Goal: Task Accomplishment & Management: Use online tool/utility

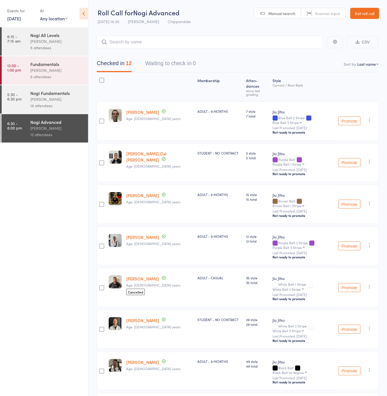
click at [367, 13] on link "Exit roll call" at bounding box center [365, 13] width 29 height 11
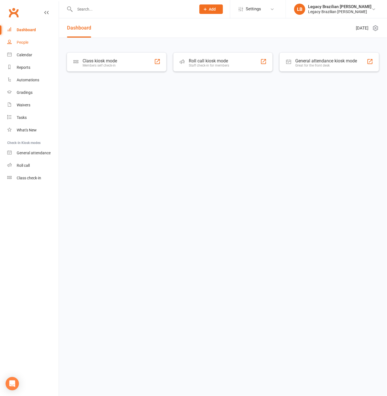
click at [18, 45] on link "People" at bounding box center [32, 42] width 51 height 13
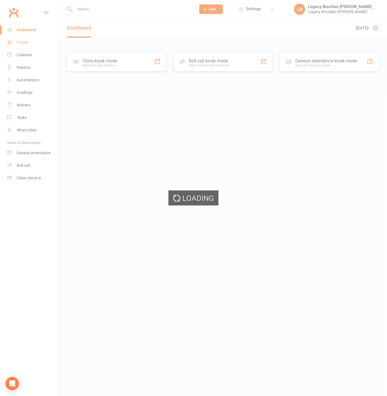
select select "100"
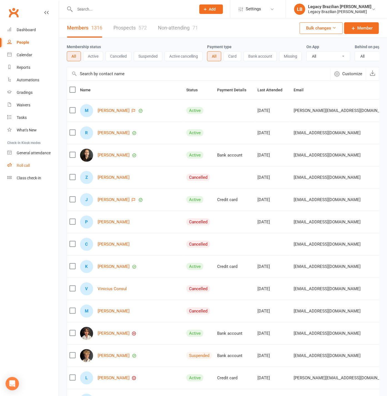
click at [32, 164] on link "Roll call" at bounding box center [32, 165] width 51 height 13
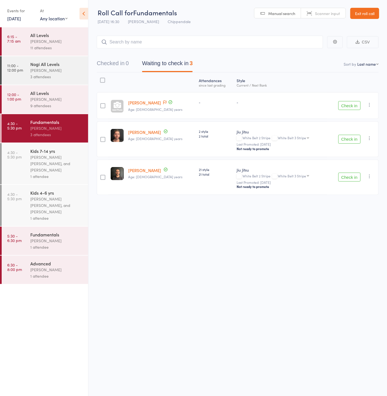
click at [113, 68] on button "Checked in 0" at bounding box center [113, 64] width 32 height 15
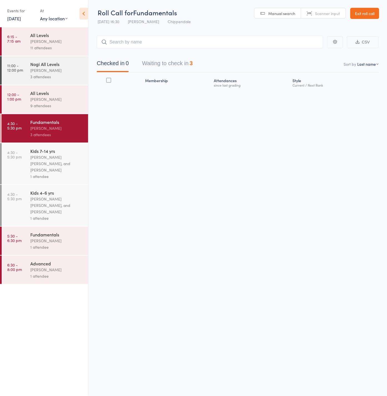
click at [62, 233] on div "Fundamentals" at bounding box center [56, 234] width 53 height 6
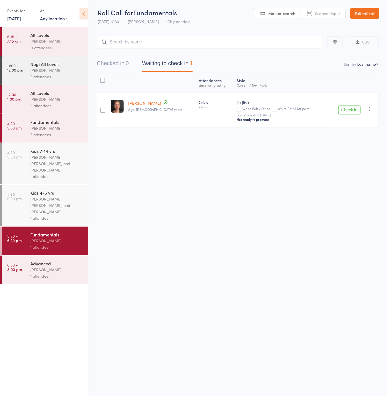
click at [20, 18] on link "[DATE]" at bounding box center [14, 18] width 14 height 6
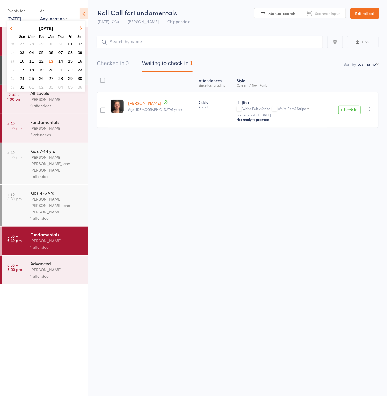
click at [43, 61] on span "12" at bounding box center [41, 61] width 5 height 5
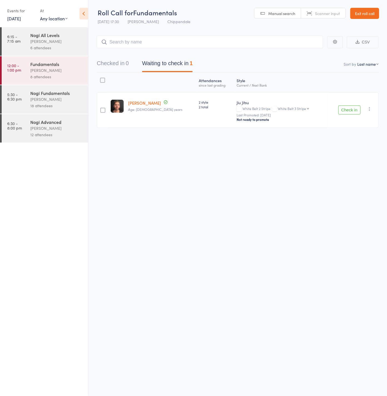
click at [56, 122] on div "Nogi Advanced" at bounding box center [56, 122] width 53 height 6
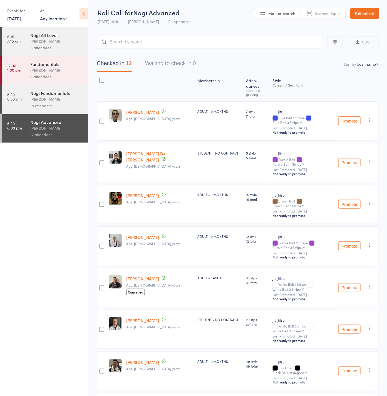
drag, startPoint x: 18, startPoint y: 21, endPoint x: 14, endPoint y: 19, distance: 4.5
click at [15, 19] on div "Events for [DATE] [DATE] [DATE] Sun Mon Tue Wed Thu Fri Sat 31 27 28 29 30 31 0…" at bounding box center [44, 14] width 88 height 28
click at [14, 19] on link "[DATE]" at bounding box center [14, 18] width 14 height 6
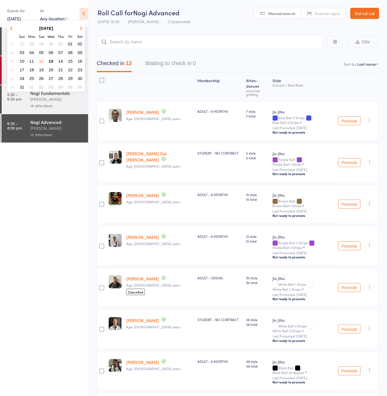
click at [30, 61] on span "11" at bounding box center [31, 61] width 5 height 5
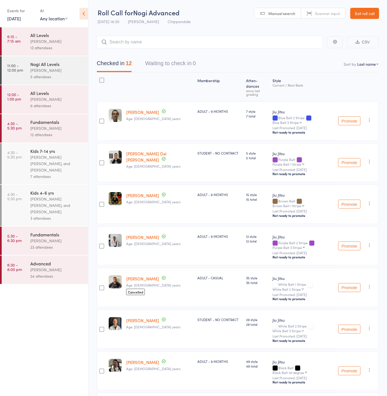
click at [67, 271] on div "[PERSON_NAME]" at bounding box center [56, 269] width 53 height 6
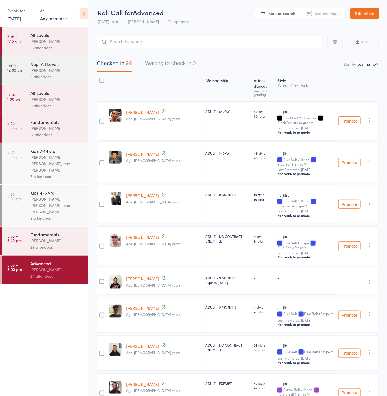
click at [21, 18] on link "[DATE]" at bounding box center [14, 18] width 14 height 6
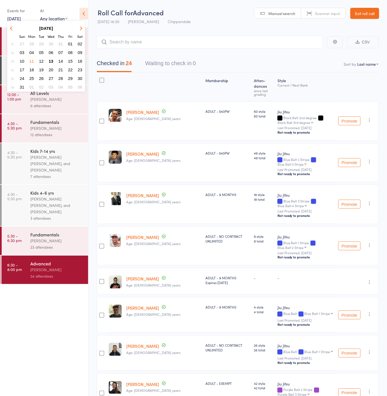
click at [63, 61] on button "14" at bounding box center [60, 61] width 9 height 8
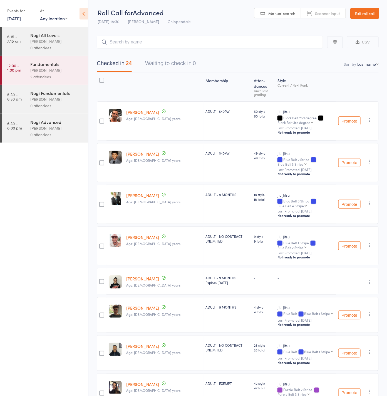
click at [15, 20] on link "[DATE]" at bounding box center [14, 18] width 14 height 6
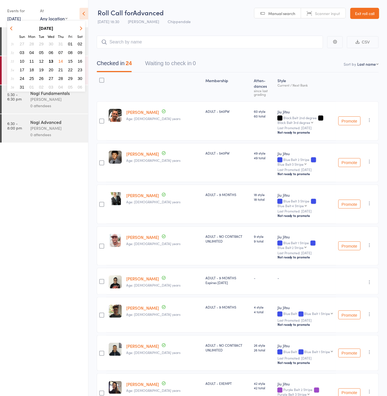
click at [62, 56] on td "07" at bounding box center [60, 52] width 9 height 8
click at [60, 52] on span "07" at bounding box center [60, 52] width 5 height 5
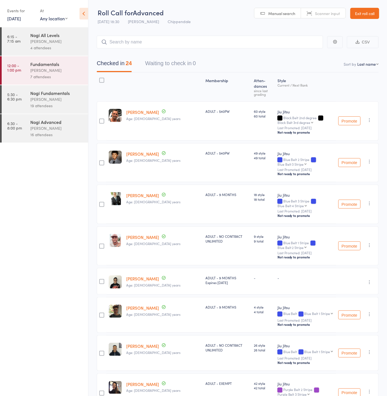
click at [21, 21] on link "[DATE]" at bounding box center [14, 18] width 14 height 6
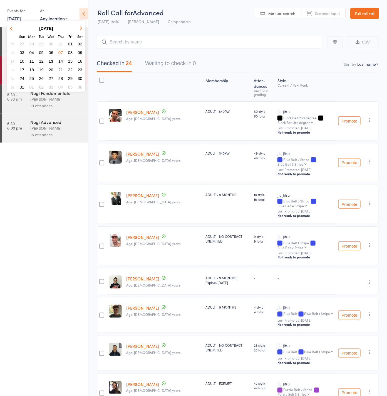
click at [42, 51] on span "05" at bounding box center [41, 52] width 5 height 5
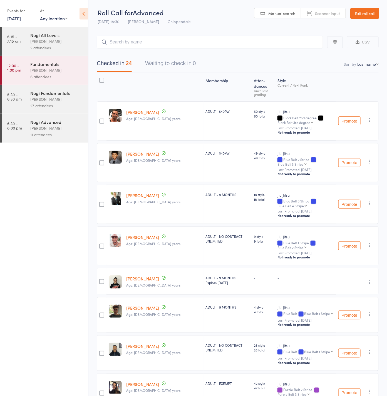
click at [51, 103] on div "27 attendees" at bounding box center [56, 105] width 53 height 6
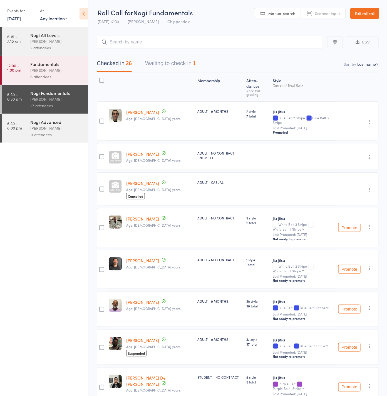
click at [17, 16] on link "[DATE]" at bounding box center [14, 18] width 14 height 6
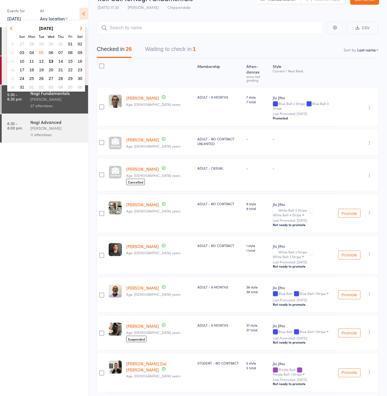
scroll to position [15, 0]
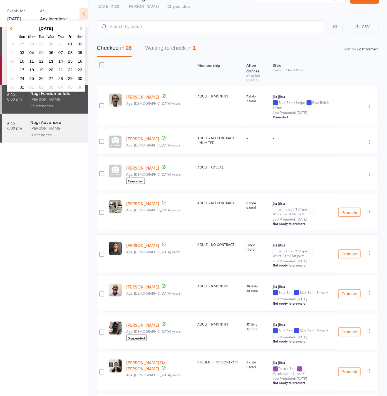
click at [42, 45] on span "29" at bounding box center [41, 43] width 5 height 5
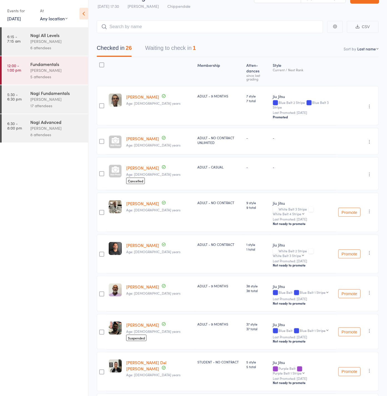
click at [59, 126] on div "[PERSON_NAME]" at bounding box center [56, 128] width 53 height 6
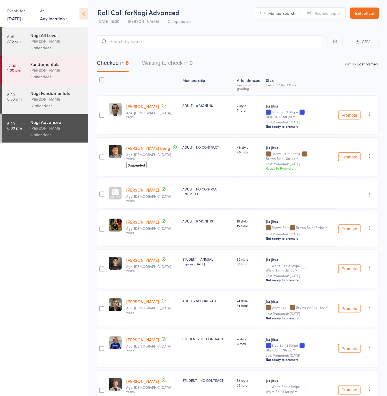
click at [11, 16] on link "[DATE]" at bounding box center [14, 18] width 14 height 6
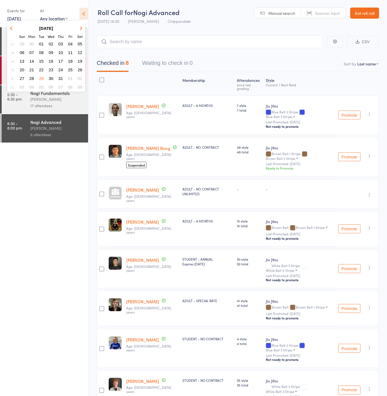
click at [62, 80] on span "31" at bounding box center [60, 78] width 5 height 5
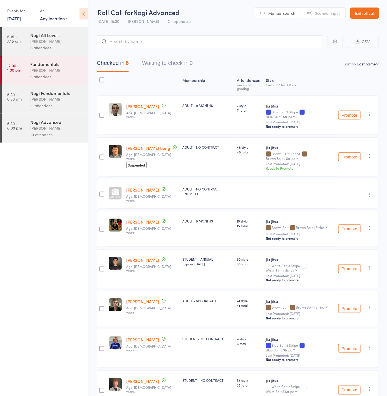
click at [49, 109] on div "21 attendees" at bounding box center [56, 105] width 53 height 6
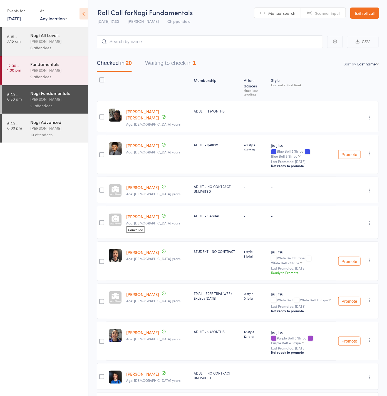
click at [20, 15] on link "[DATE]" at bounding box center [14, 18] width 14 height 6
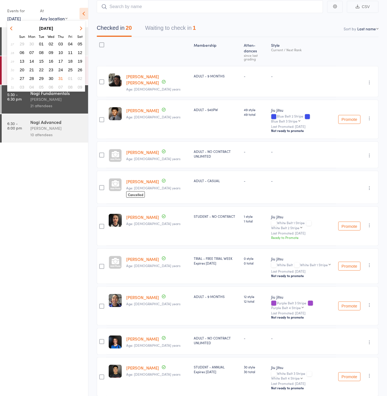
scroll to position [35, 0]
click at [79, 28] on icon "button" at bounding box center [80, 28] width 4 height 4
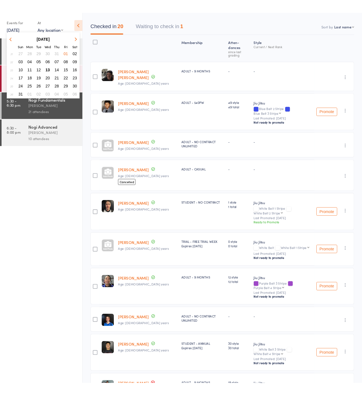
scroll to position [50, 0]
